Goal: Information Seeking & Learning: Check status

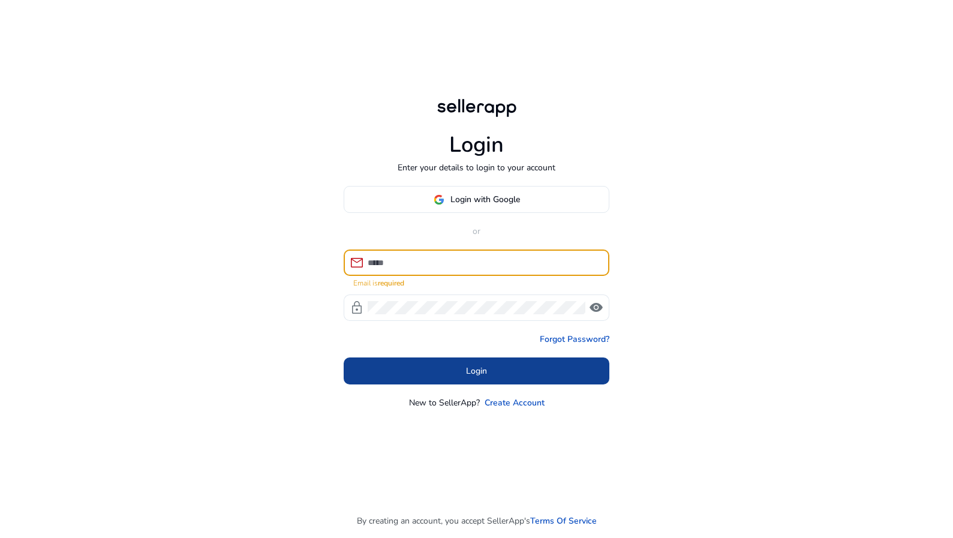
type input "**********"
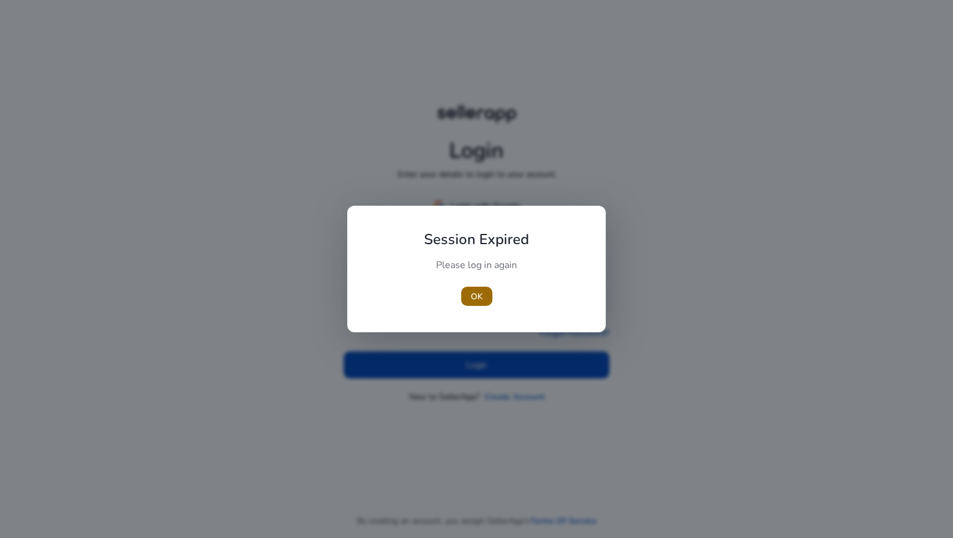
click at [465, 291] on span "button" at bounding box center [476, 296] width 31 height 29
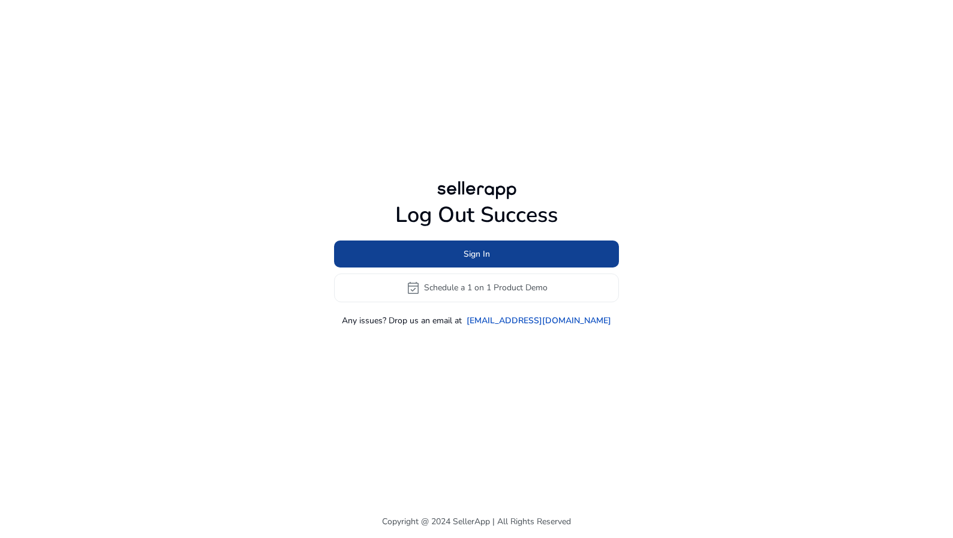
click at [481, 255] on span "Sign In" at bounding box center [476, 254] width 26 height 13
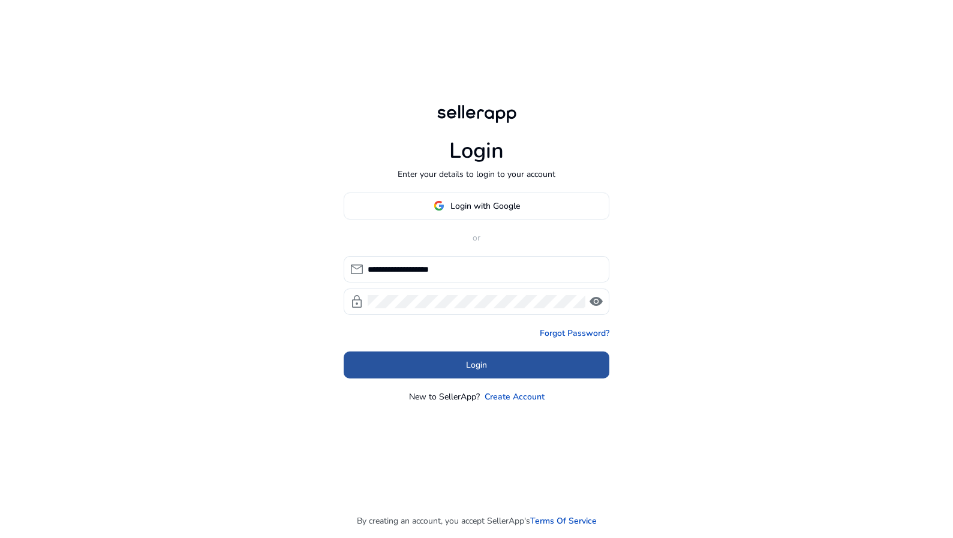
click at [471, 360] on span "Login" at bounding box center [476, 365] width 21 height 13
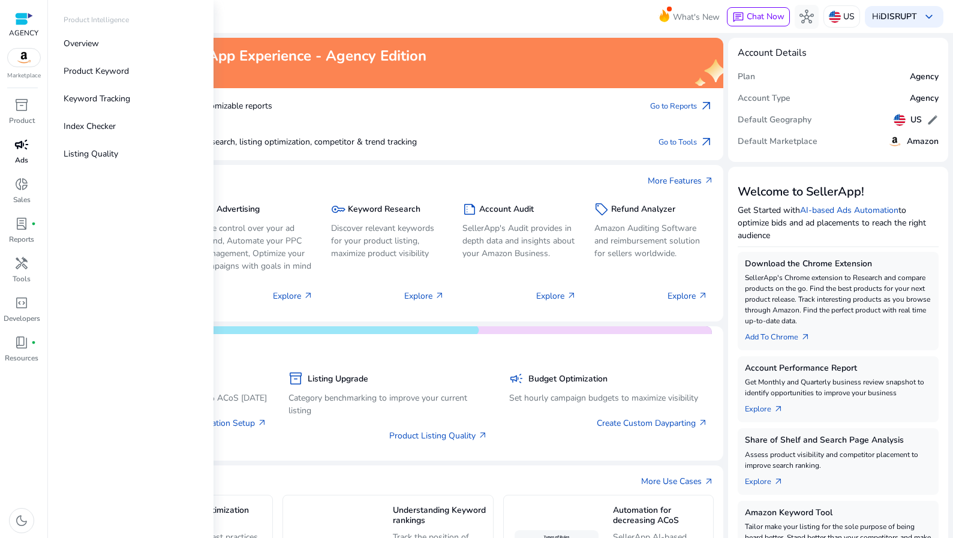
click at [20, 166] on link "campaign Ads" at bounding box center [21, 155] width 43 height 40
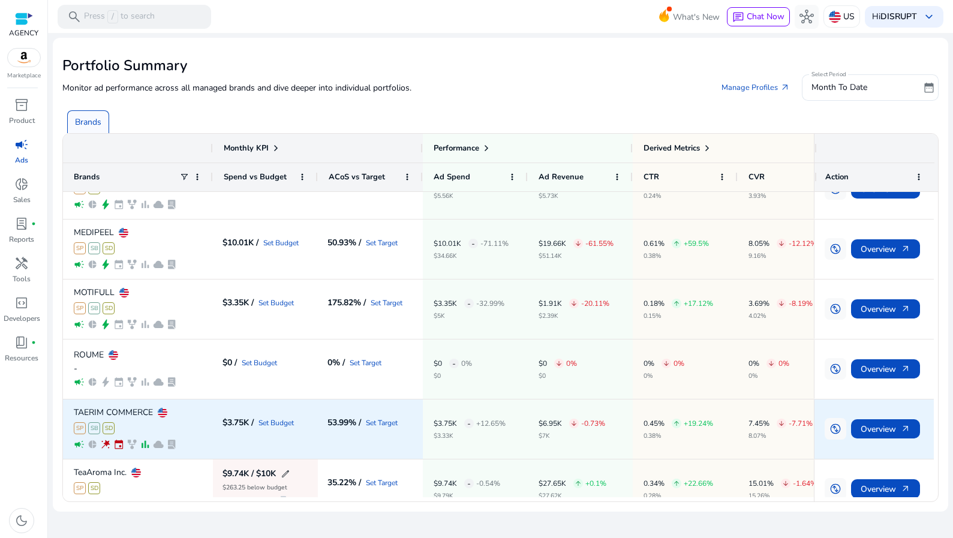
scroll to position [534, 0]
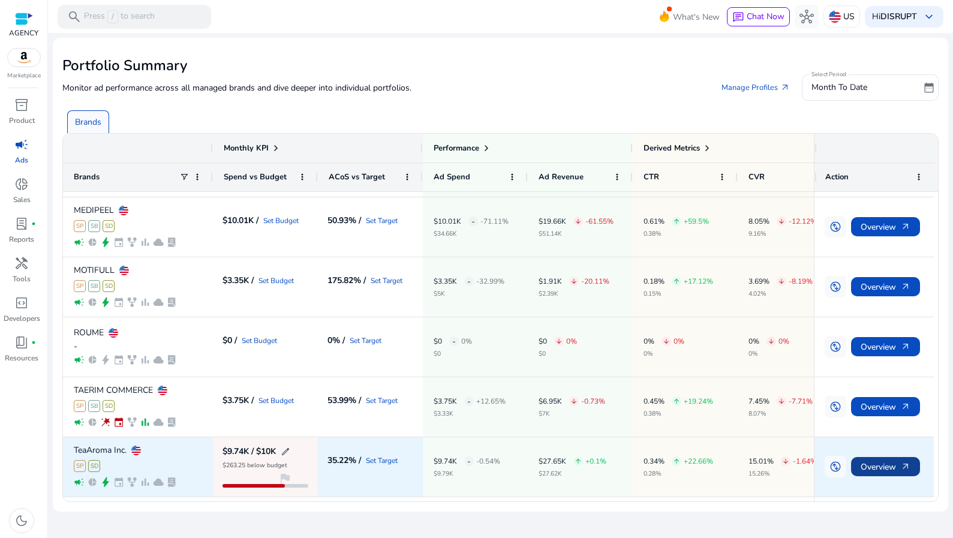
click at [913, 463] on span at bounding box center [885, 466] width 69 height 29
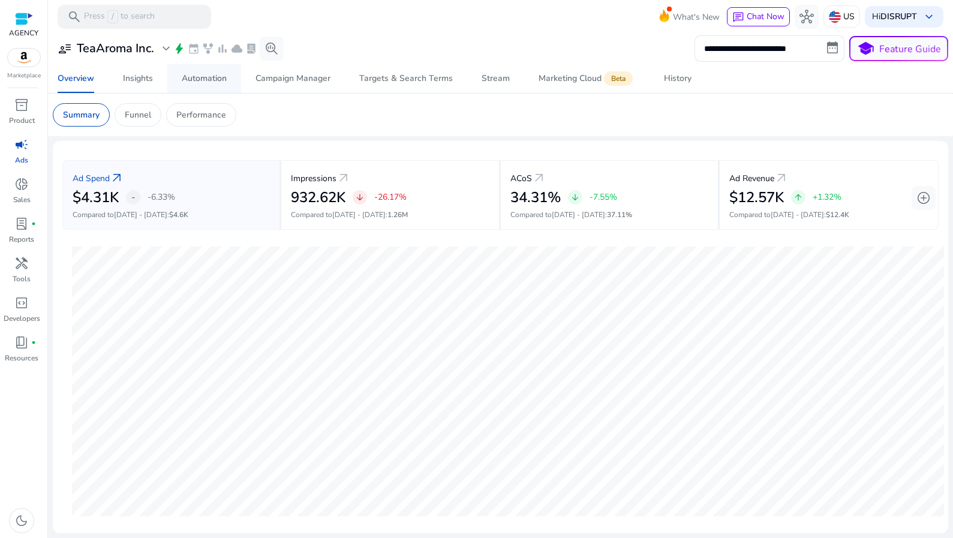
click at [218, 80] on div "Automation" at bounding box center [204, 78] width 45 height 8
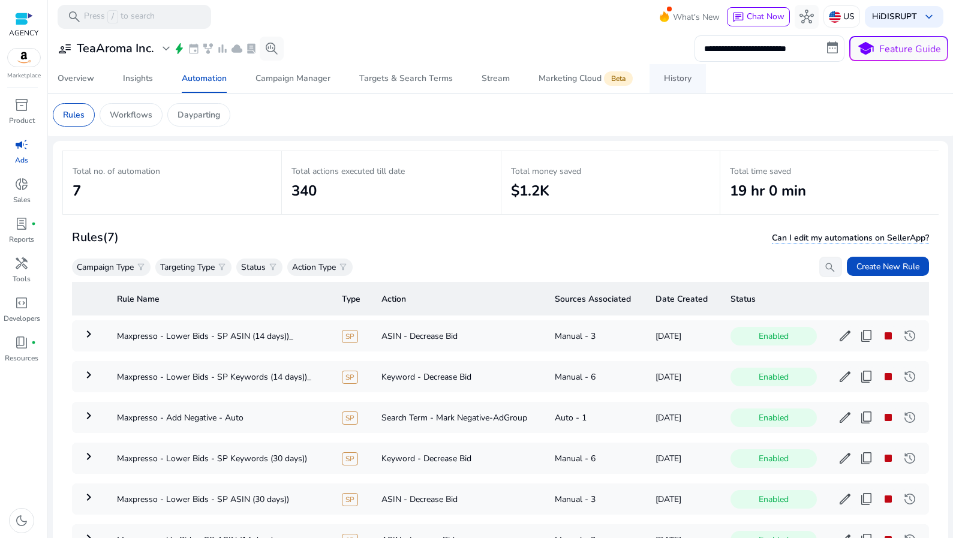
click at [672, 74] on div "History" at bounding box center [678, 78] width 28 height 8
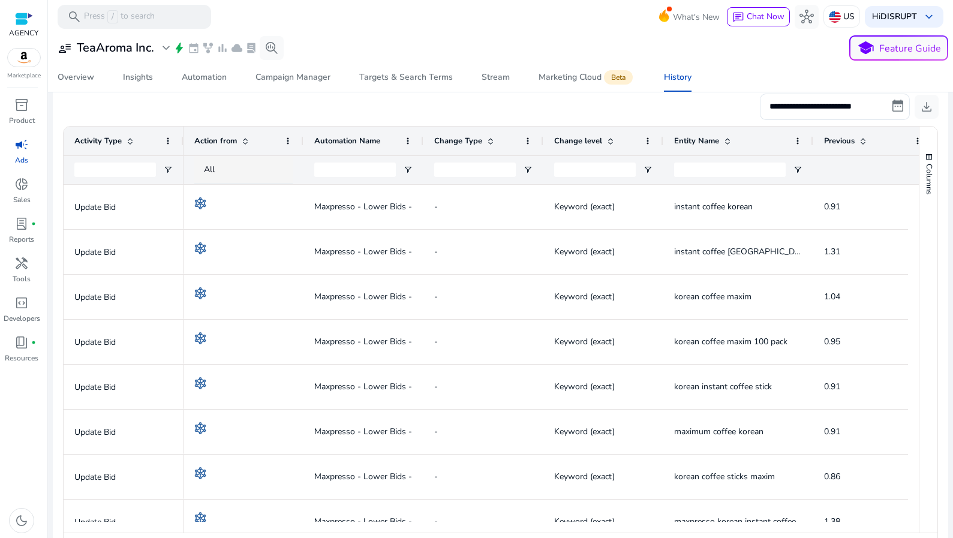
scroll to position [210, 0]
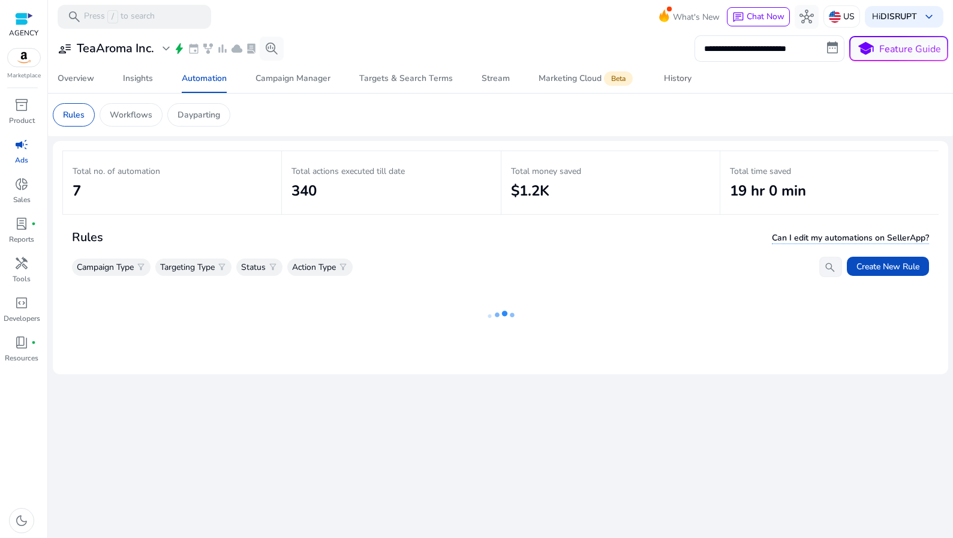
select select "*"
select select "****"
select select "*"
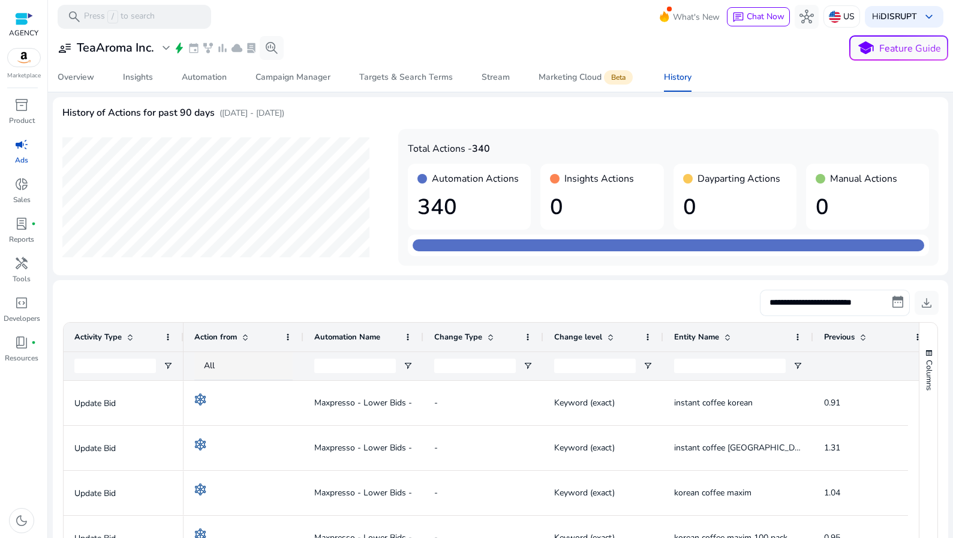
click at [839, 304] on input "**********" at bounding box center [835, 303] width 150 height 26
select select "*"
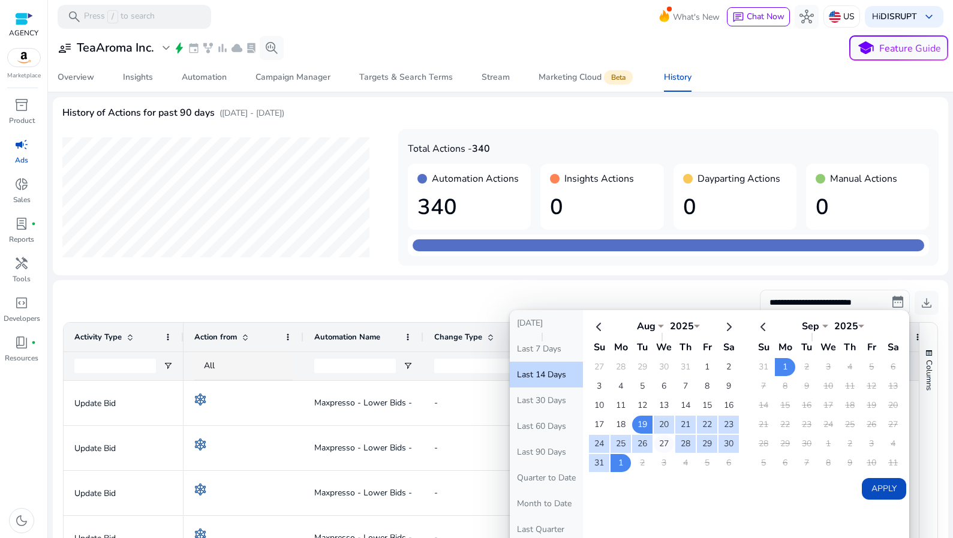
click at [658, 443] on td "27" at bounding box center [664, 444] width 20 height 18
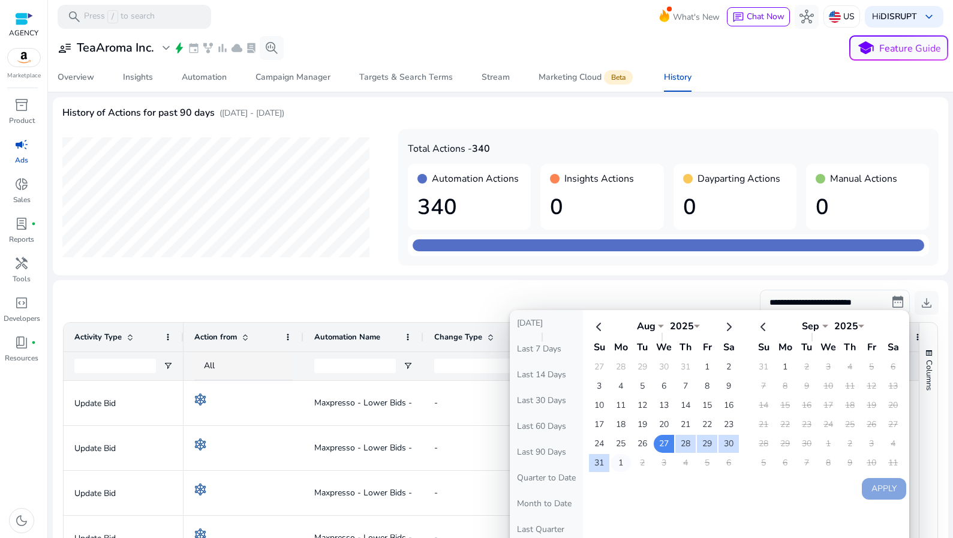
click at [620, 463] on td "1" at bounding box center [620, 463] width 20 height 18
click at [872, 485] on button "Apply" at bounding box center [884, 489] width 44 height 22
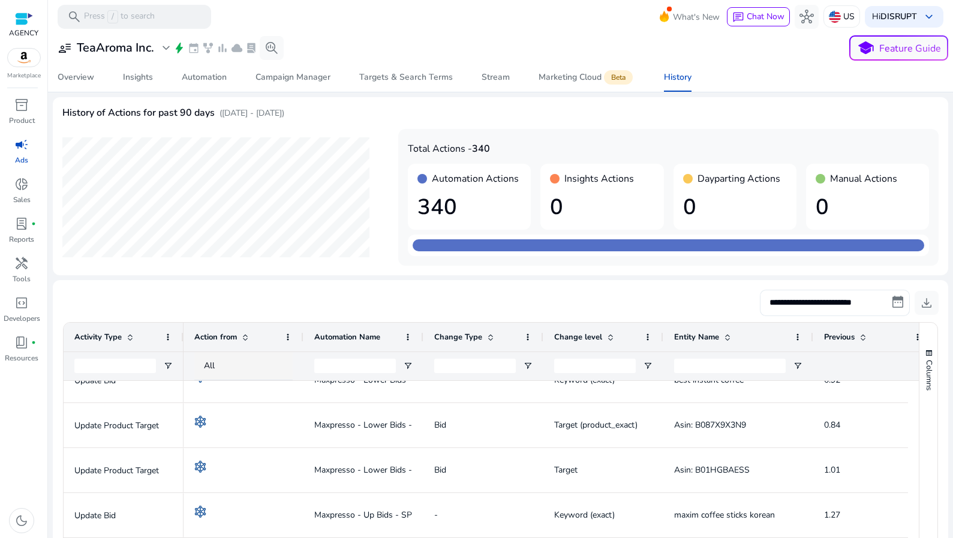
click at [832, 301] on input "**********" at bounding box center [835, 303] width 150 height 26
select select "*"
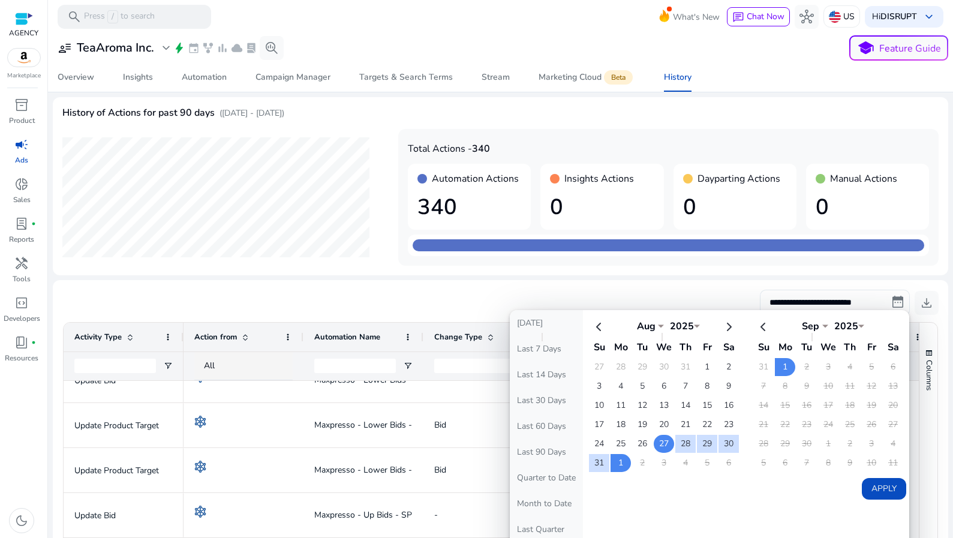
click at [664, 438] on td "27" at bounding box center [664, 444] width 20 height 18
click at [657, 439] on td "27" at bounding box center [664, 444] width 20 height 18
click at [883, 491] on button "Apply" at bounding box center [884, 489] width 44 height 22
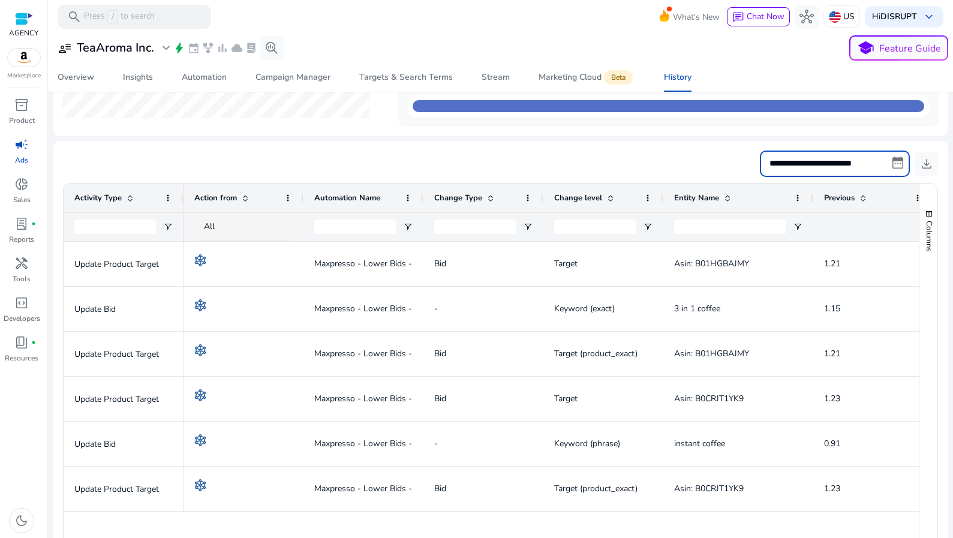
click at [839, 156] on input "**********" at bounding box center [835, 163] width 150 height 26
select select "*"
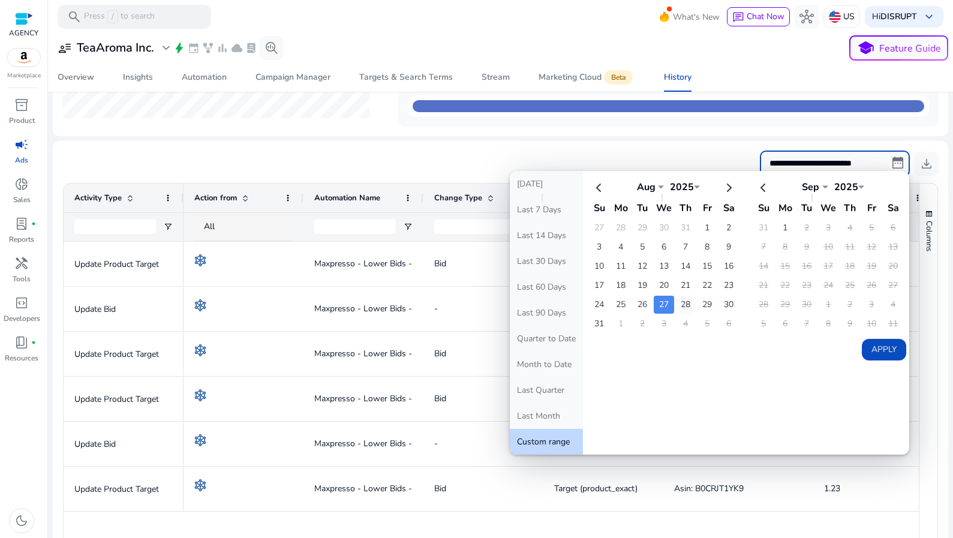
click at [677, 302] on td "28" at bounding box center [685, 305] width 20 height 18
click at [875, 342] on button "Apply" at bounding box center [884, 350] width 44 height 22
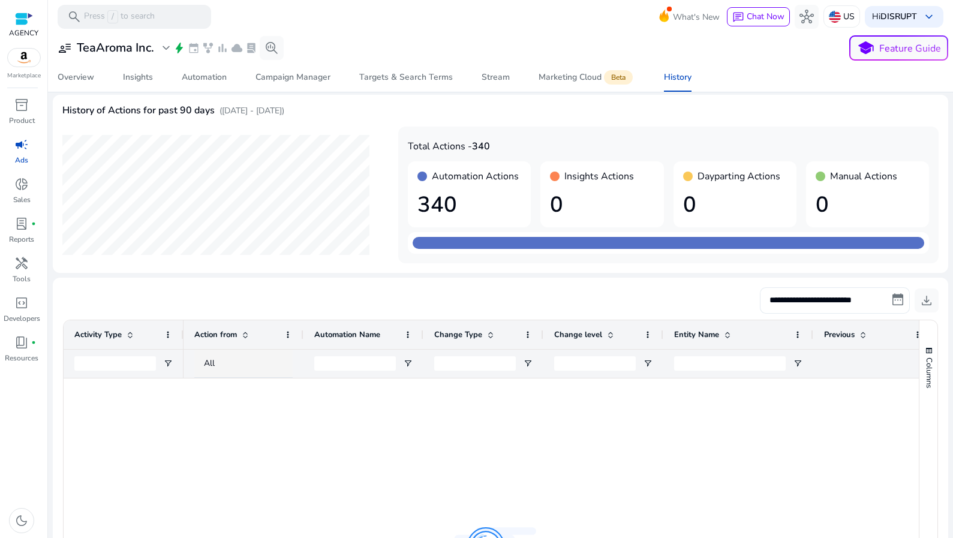
click at [853, 298] on input "**********" at bounding box center [835, 300] width 150 height 26
select select "*"
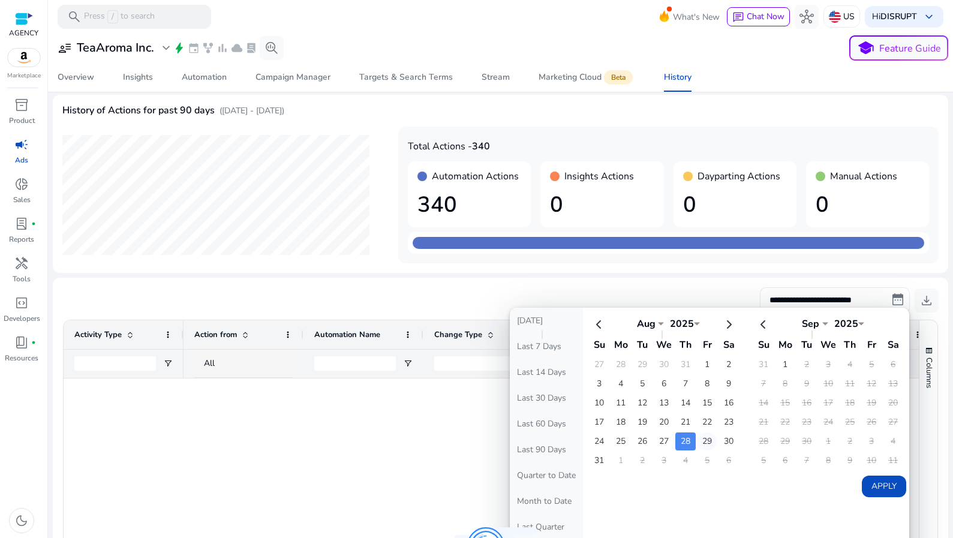
click at [705, 436] on td "29" at bounding box center [707, 441] width 20 height 18
click at [877, 480] on button "Apply" at bounding box center [884, 486] width 44 height 22
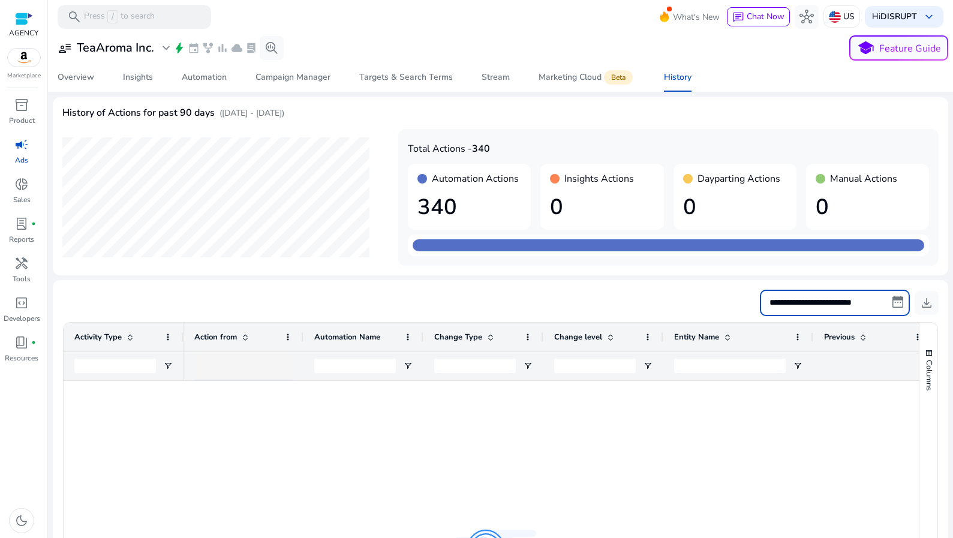
click at [847, 305] on input "**********" at bounding box center [835, 303] width 150 height 26
select select "*"
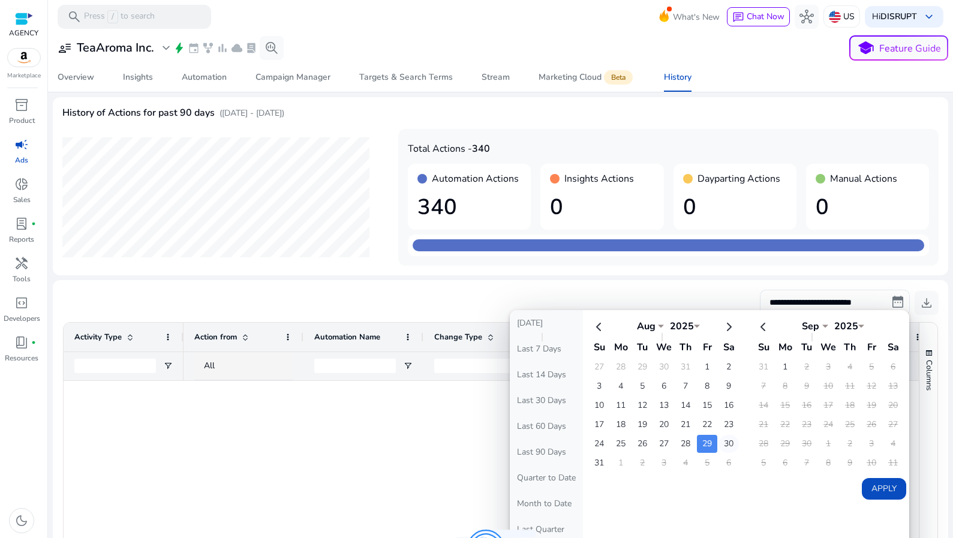
click at [727, 436] on td "30" at bounding box center [728, 444] width 20 height 18
click at [896, 492] on button "Apply" at bounding box center [884, 489] width 44 height 22
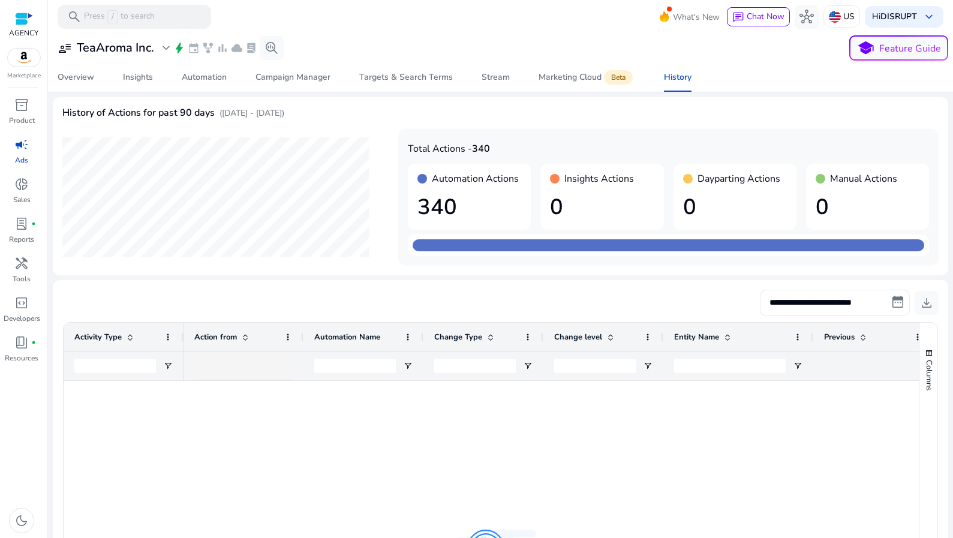
click at [845, 291] on input "**********" at bounding box center [835, 303] width 150 height 26
select select "*"
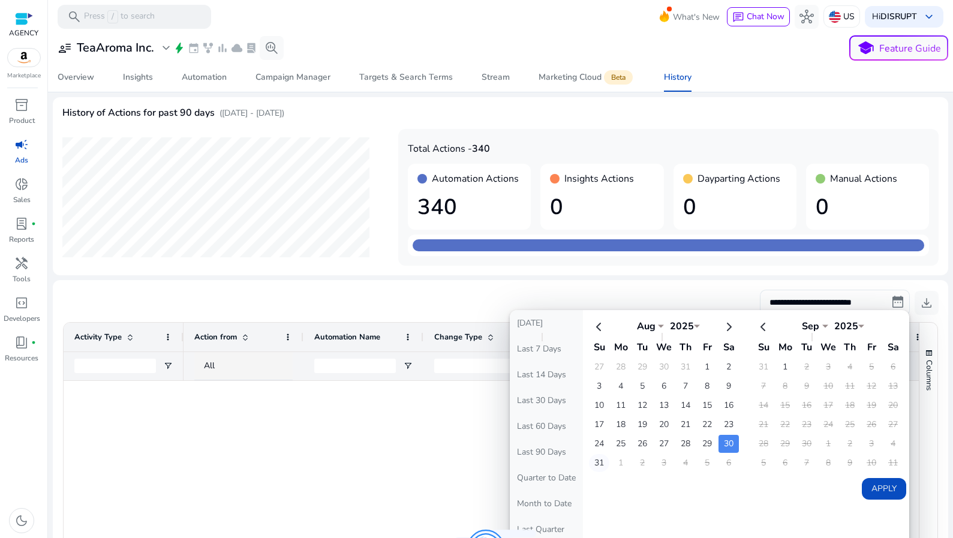
click at [599, 462] on td "31" at bounding box center [599, 463] width 20 height 18
click at [869, 490] on button "Apply" at bounding box center [884, 489] width 44 height 22
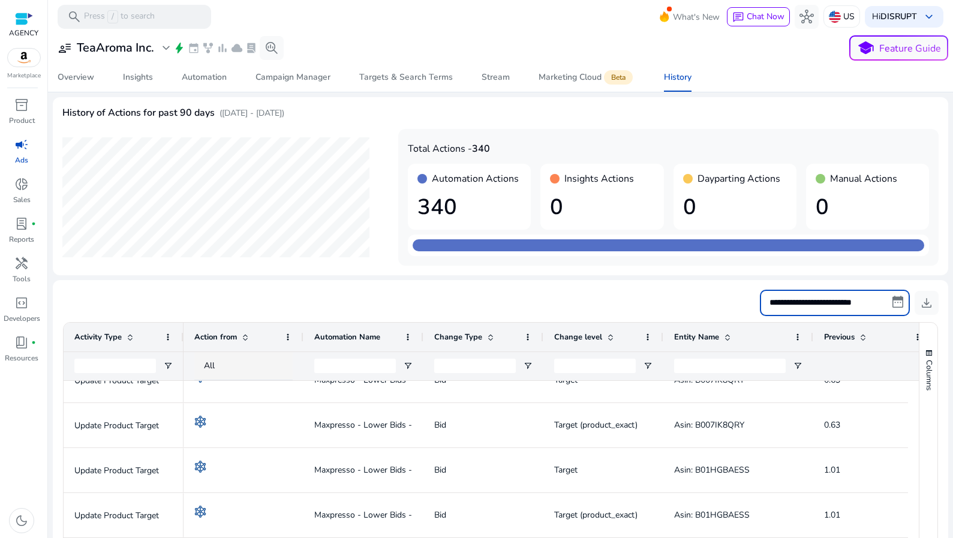
click at [842, 303] on input "**********" at bounding box center [835, 303] width 150 height 26
select select "*"
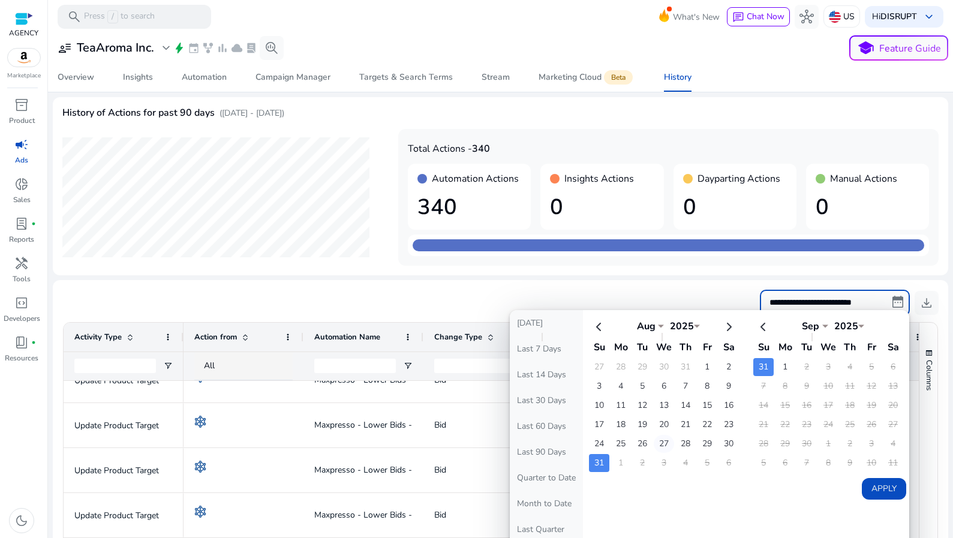
click at [663, 439] on td "27" at bounding box center [664, 444] width 20 height 18
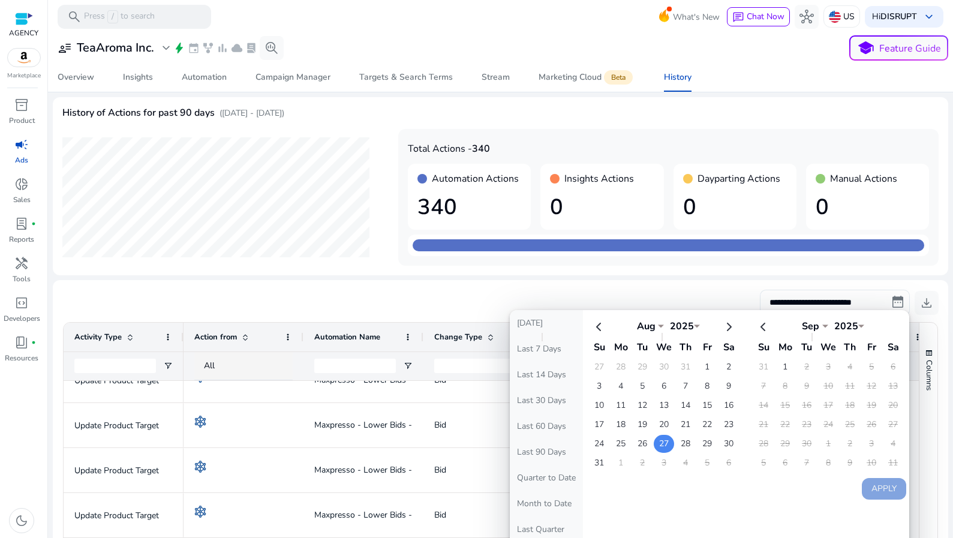
click at [663, 439] on td "27" at bounding box center [664, 444] width 20 height 18
click at [877, 484] on button "Apply" at bounding box center [884, 489] width 44 height 22
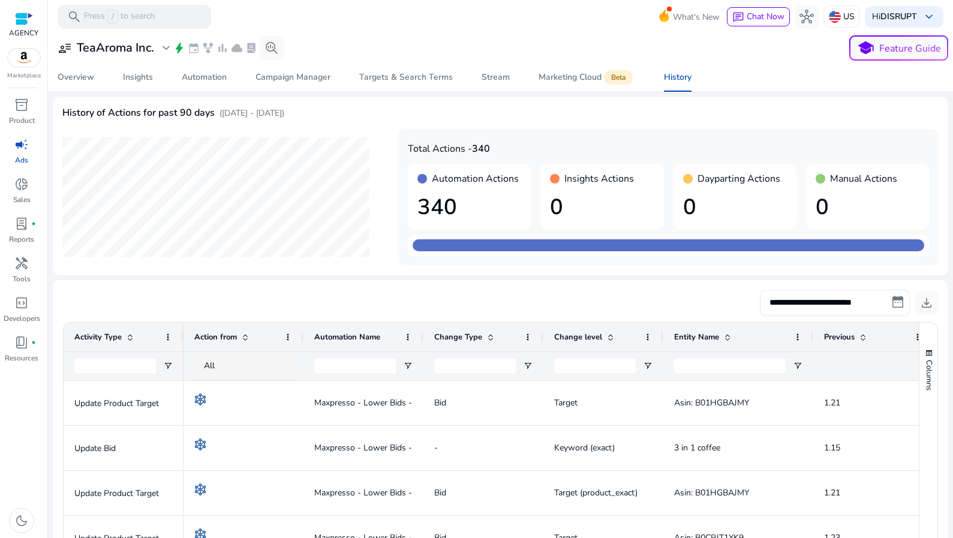
click at [878, 298] on input "**********" at bounding box center [835, 303] width 150 height 26
select select "*"
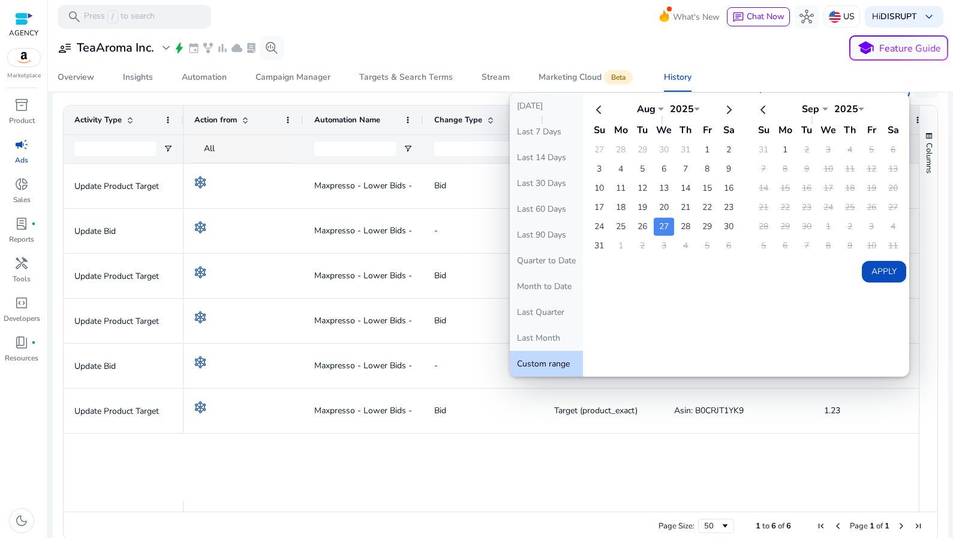
click at [477, 468] on div "Maxpresso - Lower Bids - SP ASIN (14 days))_ Bid Target Asin: B01HGBAJMY 1.21 1…" at bounding box center [550, 332] width 735 height 337
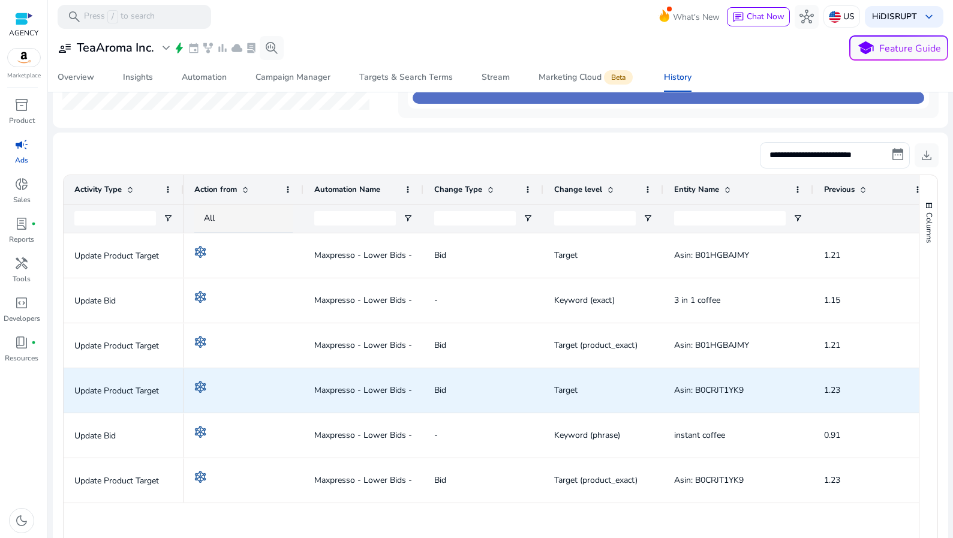
scroll to position [144, 0]
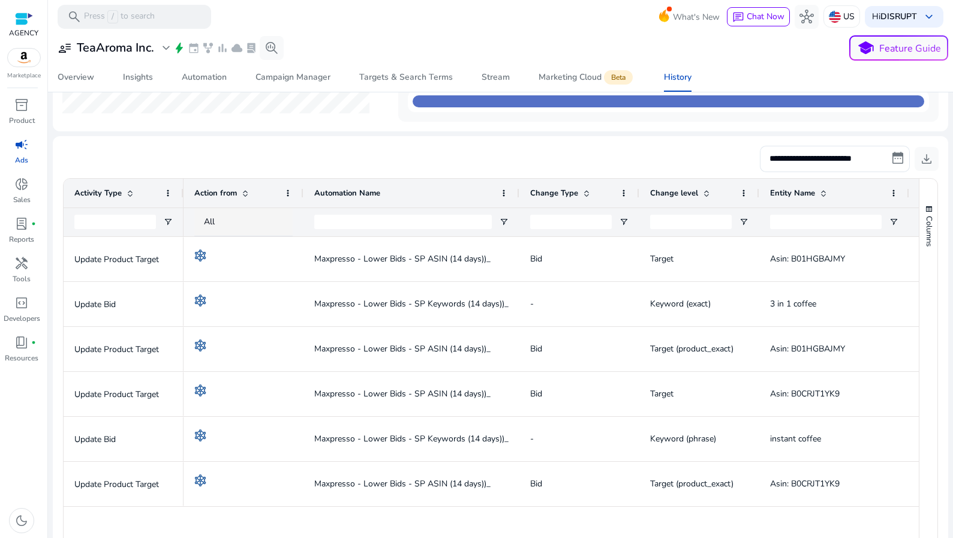
drag, startPoint x: 421, startPoint y: 189, endPoint x: 517, endPoint y: 200, distance: 96.5
click at [517, 200] on div at bounding box center [518, 193] width 5 height 29
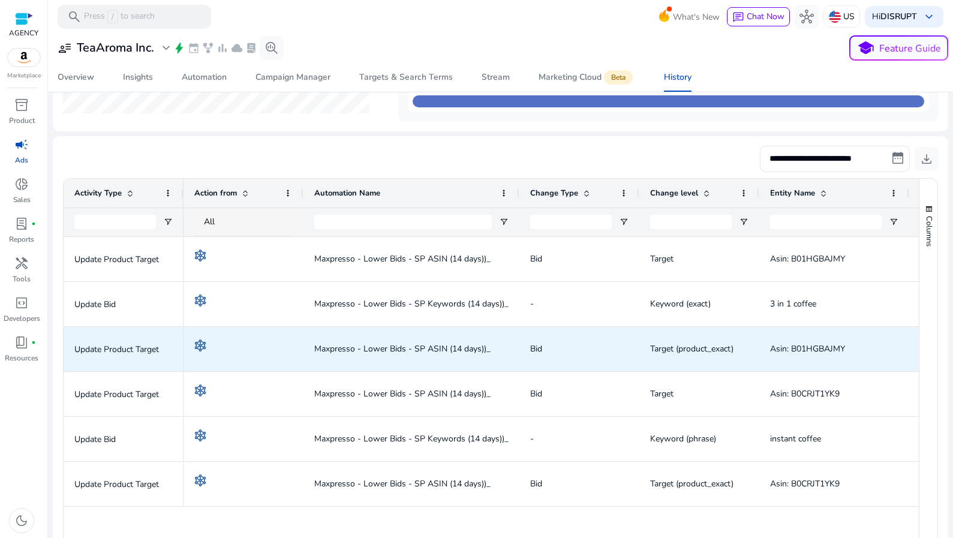
scroll to position [0, 54]
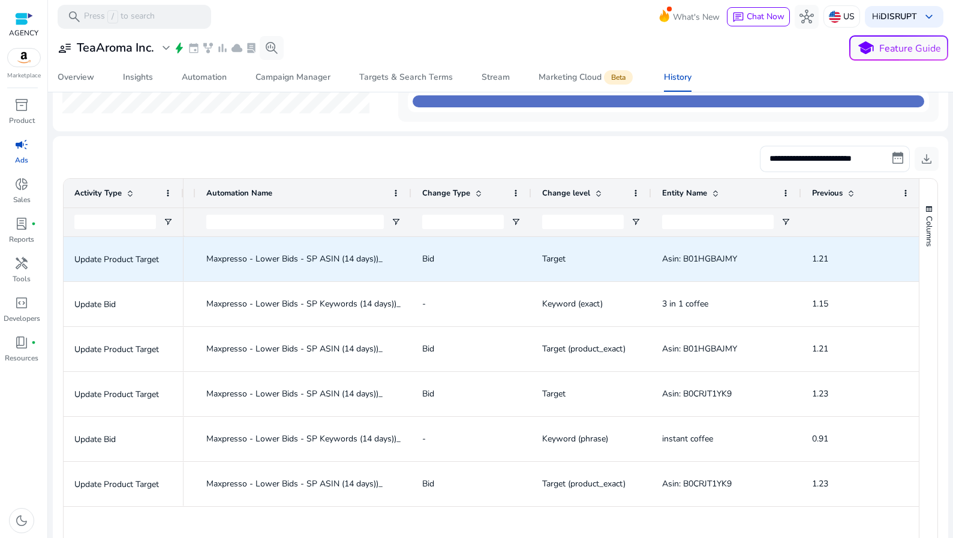
click at [723, 255] on span "Asin: B01HGBAJMY" at bounding box center [699, 258] width 75 height 11
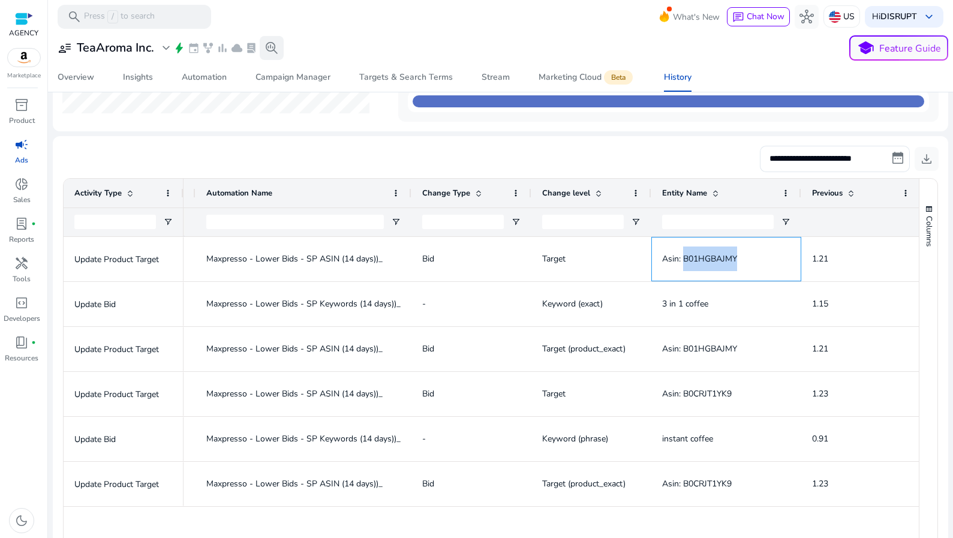
copy span "B01HGBAJMY"
click at [623, 167] on div "**********" at bounding box center [500, 159] width 876 height 26
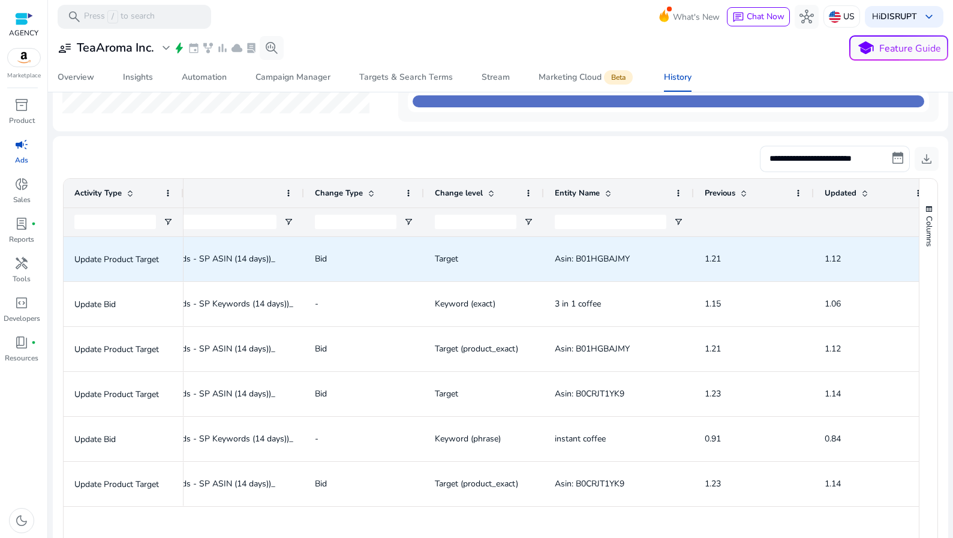
scroll to position [0, 245]
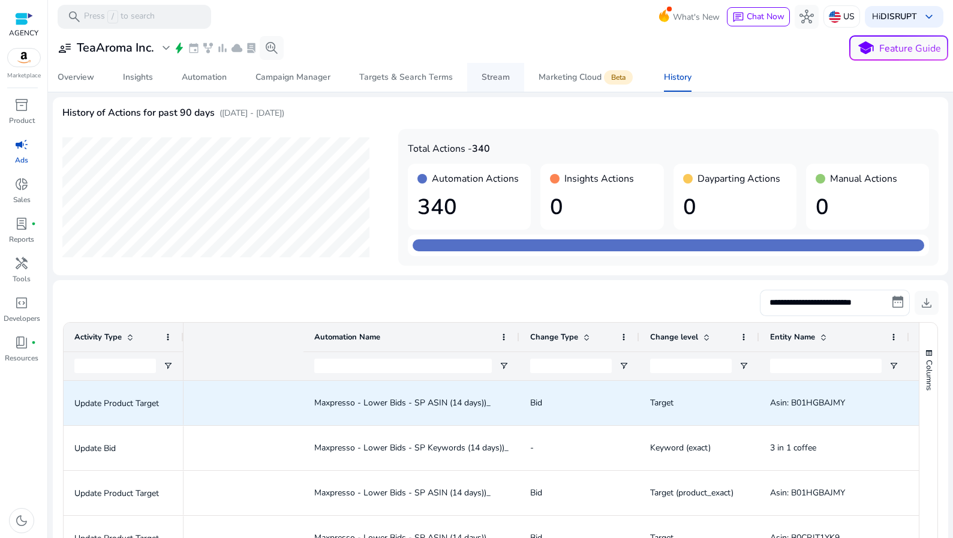
scroll to position [0, 252]
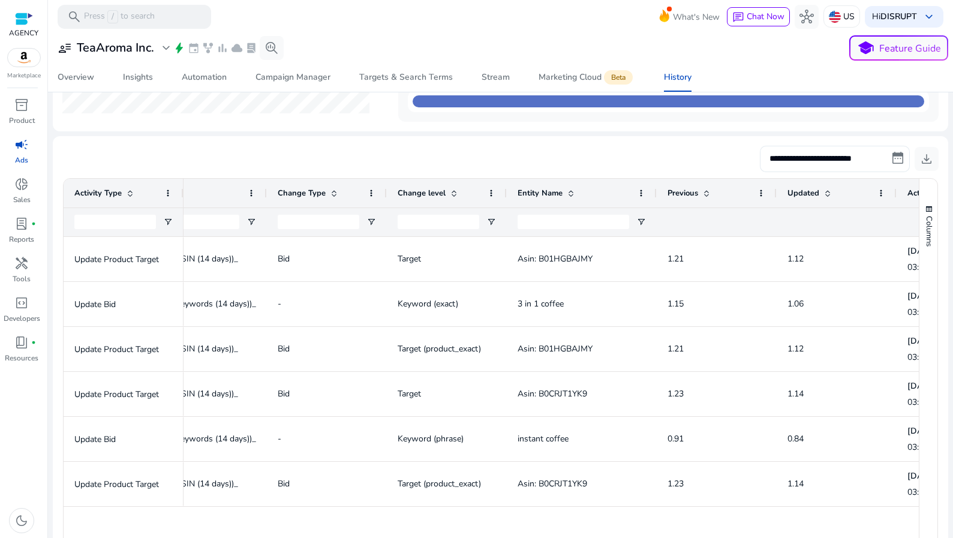
click at [826, 150] on input "**********" at bounding box center [835, 159] width 150 height 26
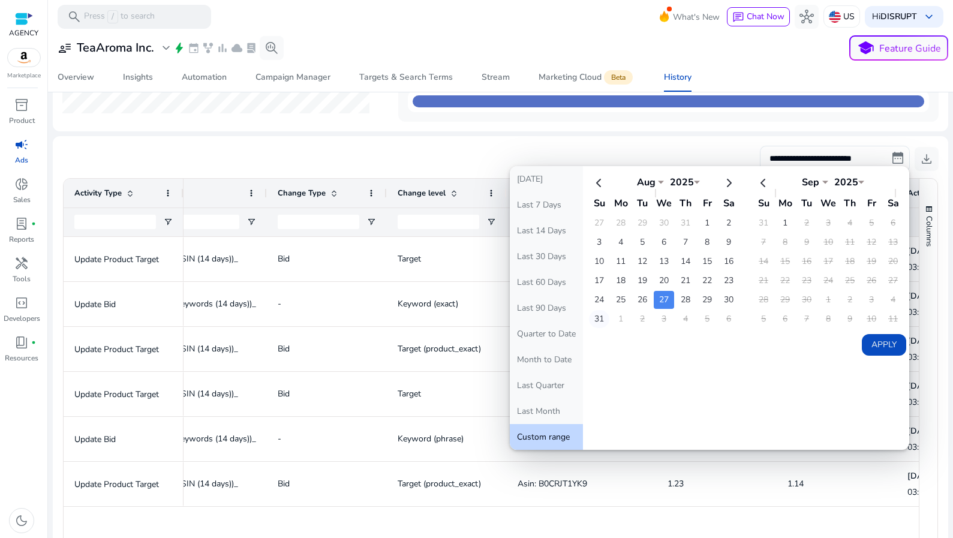
click at [600, 316] on td "31" at bounding box center [599, 319] width 20 height 18
click at [615, 317] on td "1" at bounding box center [620, 319] width 20 height 18
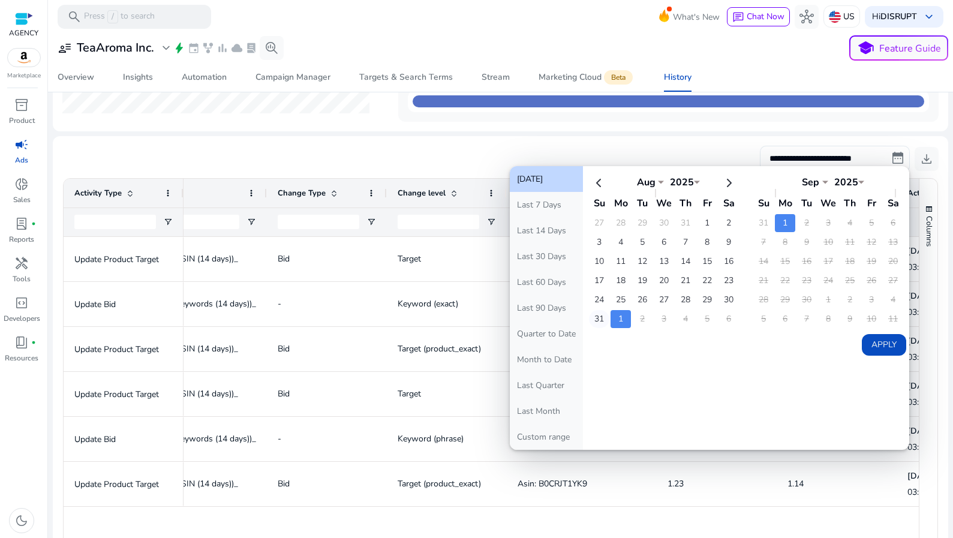
click at [599, 317] on td "31" at bounding box center [599, 319] width 20 height 18
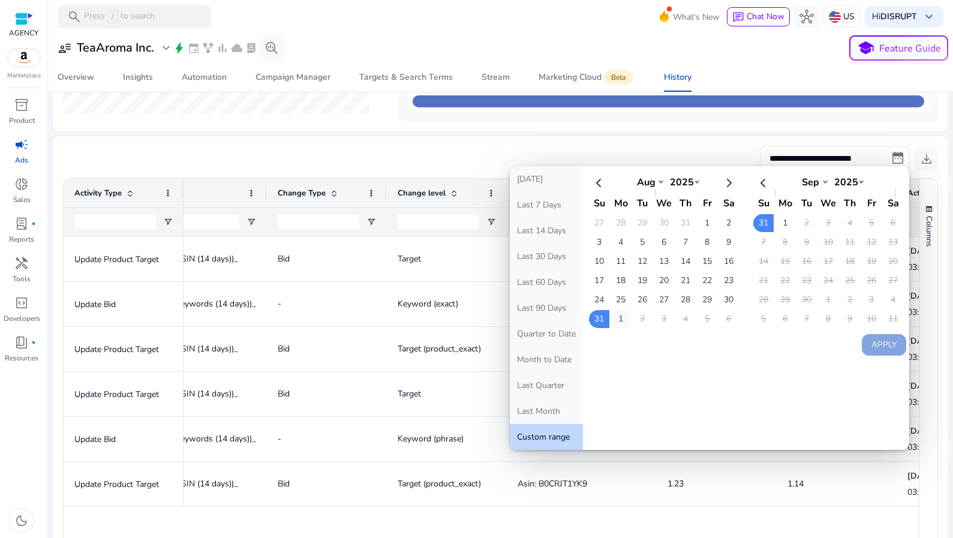
click at [612, 317] on td "1" at bounding box center [620, 319] width 20 height 18
click at [882, 348] on button "Apply" at bounding box center [884, 345] width 44 height 22
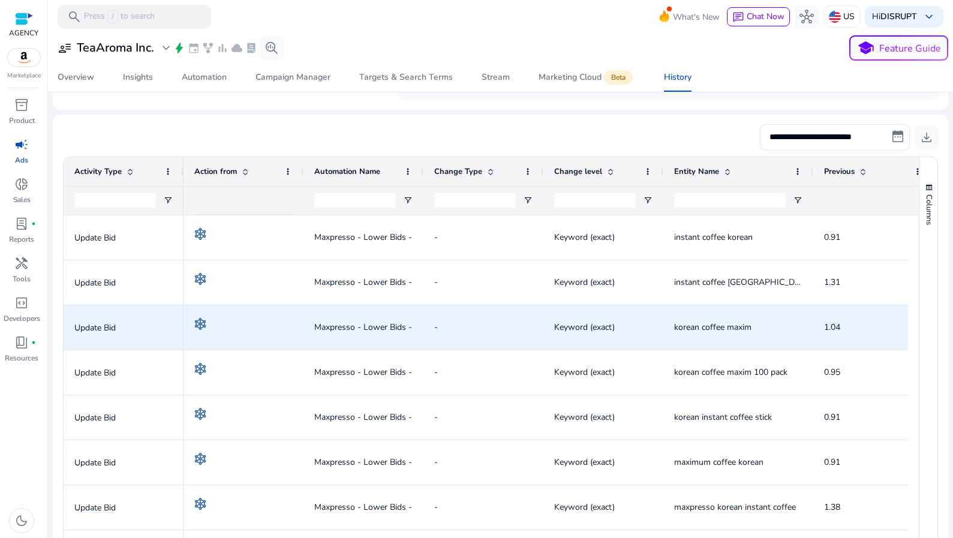
scroll to position [235, 0]
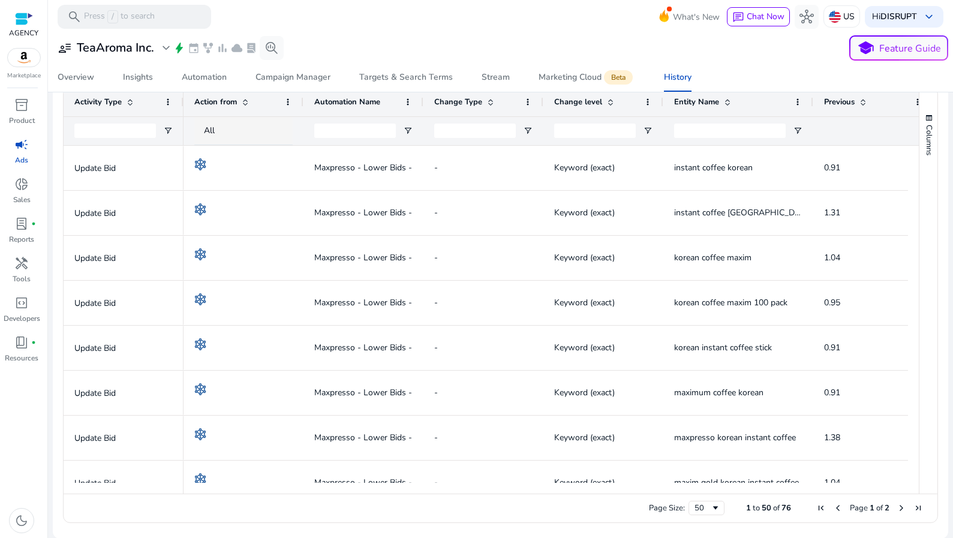
click at [424, 100] on div "Change Type" at bounding box center [483, 102] width 120 height 29
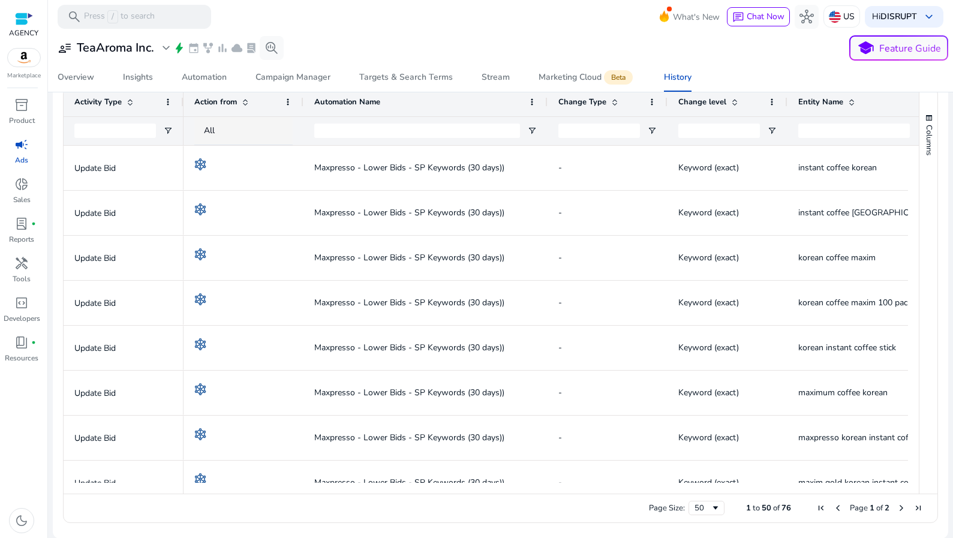
drag, startPoint x: 421, startPoint y: 100, endPoint x: 546, endPoint y: 107, distance: 124.4
click at [546, 107] on div at bounding box center [546, 102] width 5 height 29
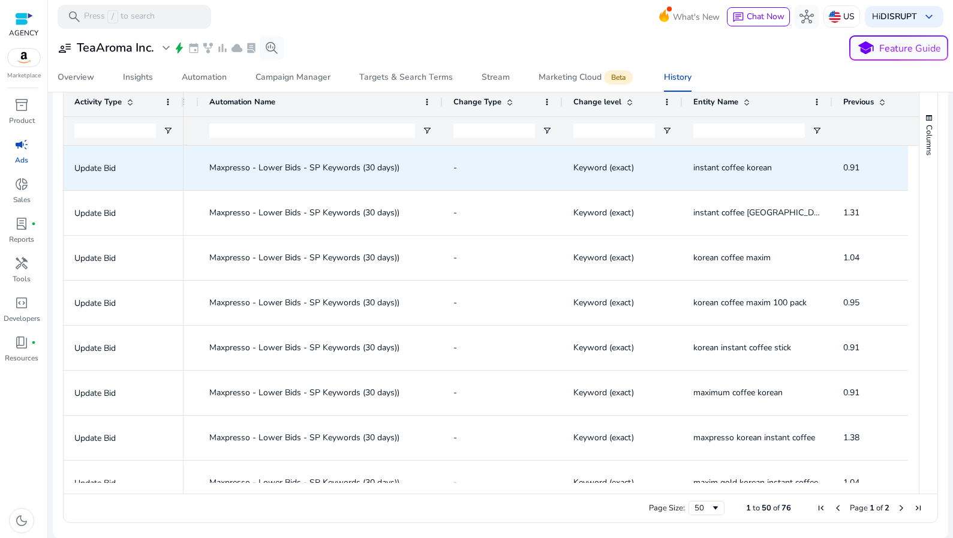
scroll to position [0, 0]
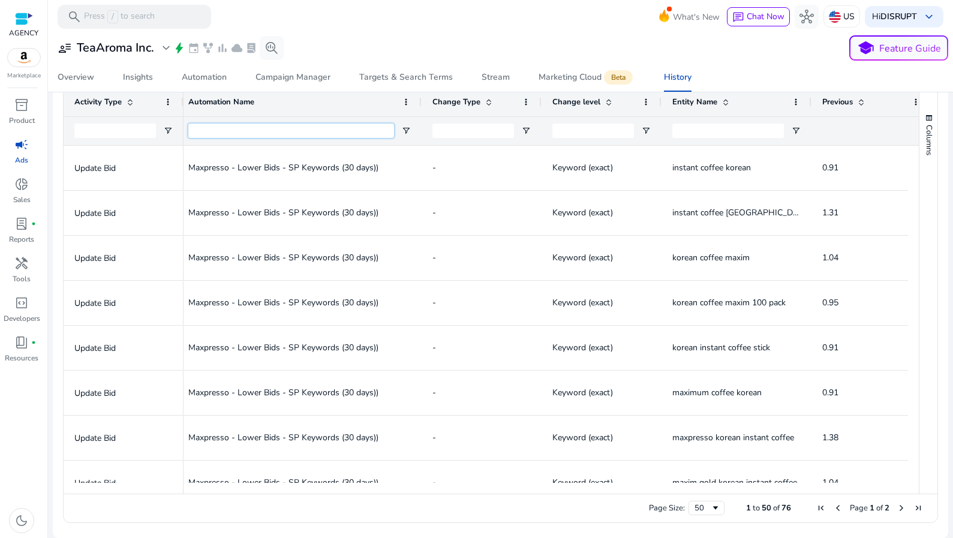
click at [369, 132] on input "Automation Name Filter Input" at bounding box center [291, 131] width 206 height 14
type input "*"
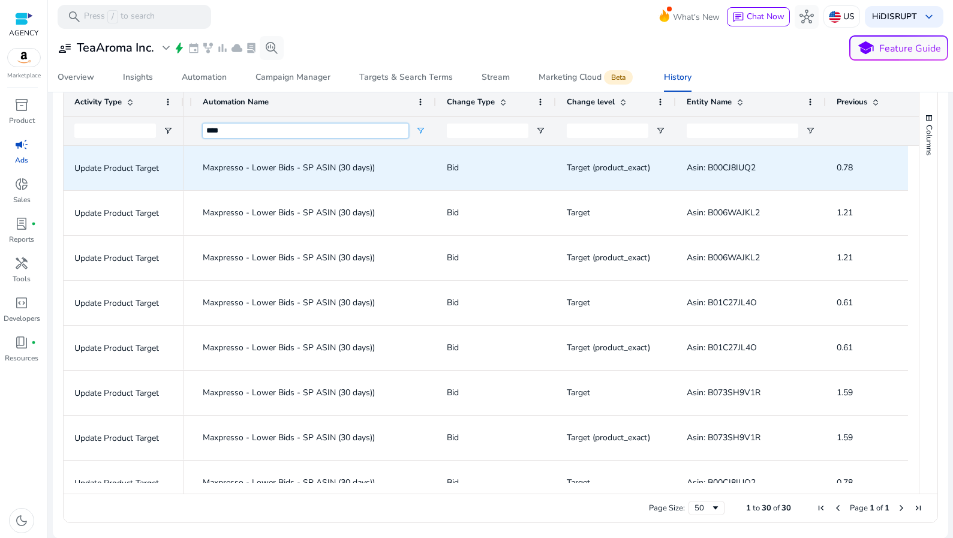
type input "****"
click at [731, 168] on span "Asin: B00CJ8IUQ2" at bounding box center [720, 167] width 69 height 11
copy span "B00CJ8IUQ2"
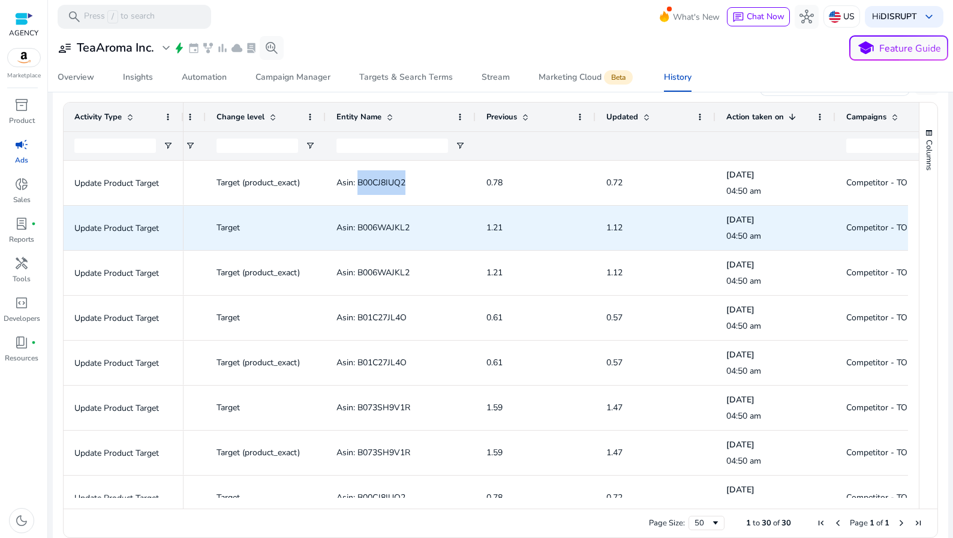
click at [393, 224] on span "Asin: B006WAJKL2" at bounding box center [372, 227] width 73 height 11
copy span "B006WAJKL2"
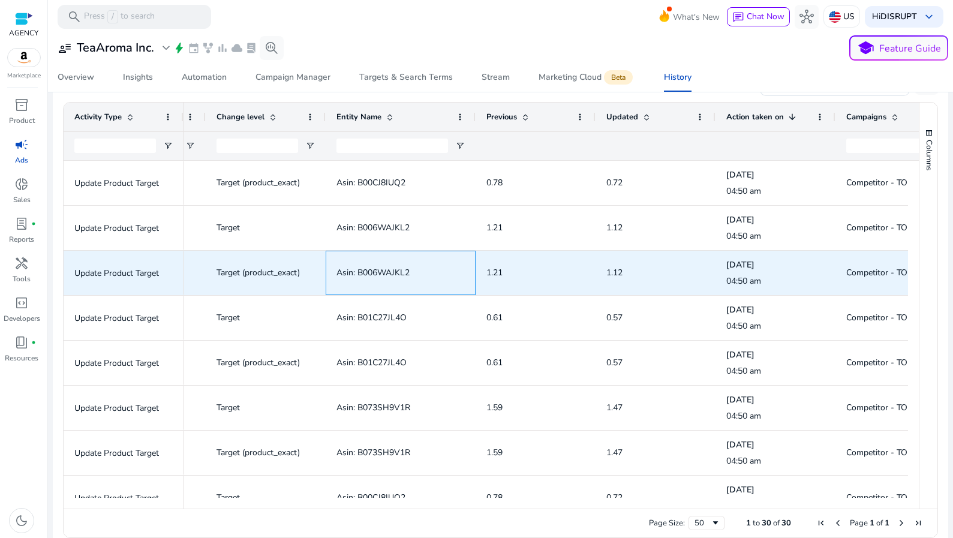
click at [375, 272] on span "Asin: B006WAJKL2" at bounding box center [372, 272] width 73 height 11
copy span "B006WAJKL2"
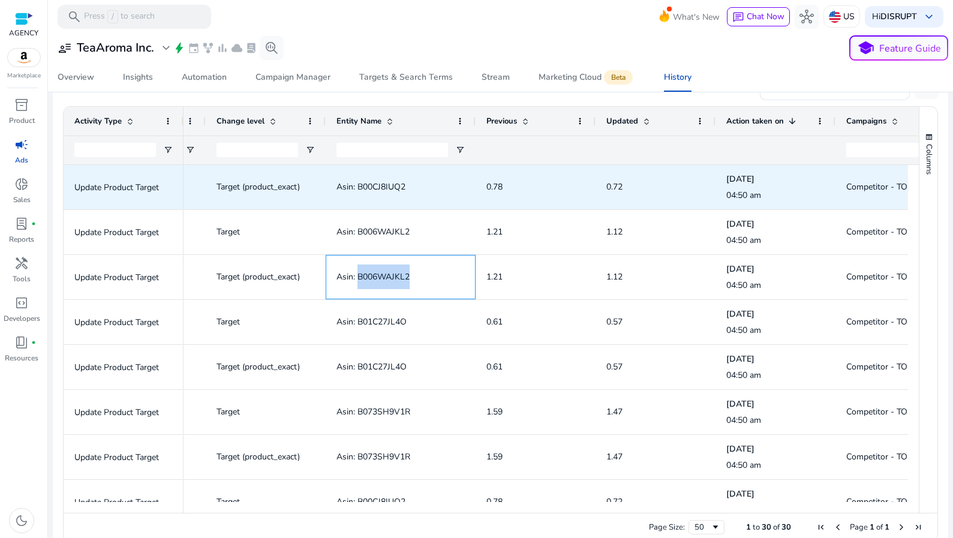
scroll to position [215, 0]
